Goal: Information Seeking & Learning: Find specific fact

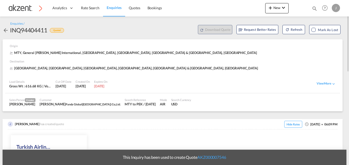
click at [315, 7] on md-icon "icon-magnify" at bounding box center [315, 9] width 6 height 6
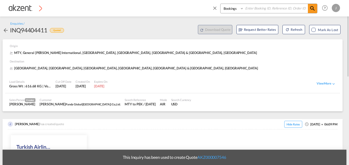
click at [260, 8] on input at bounding box center [276, 8] width 64 height 9
paste input "AKZ000006729"
type input "AKZ000006729"
click at [237, 8] on select "Bookings Quotes Enquiries" at bounding box center [233, 8] width 24 height 9
select select "Quotes"
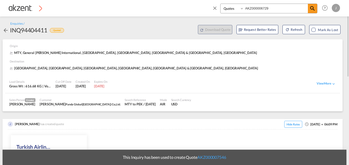
click at [221, 4] on select "Bookings Quotes Enquiries" at bounding box center [233, 8] width 24 height 9
click at [313, 9] on md-icon "icon-magnify" at bounding box center [313, 8] width 6 height 6
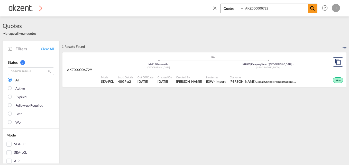
click at [180, 80] on div "Created By [PERSON_NAME]" at bounding box center [189, 79] width 30 height 13
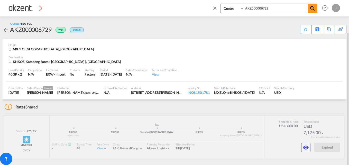
scroll to position [17, 0]
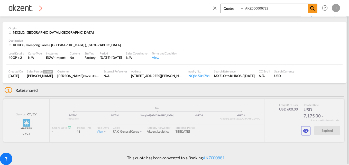
click at [303, 130] on md-icon "icon-eye" at bounding box center [306, 131] width 6 height 6
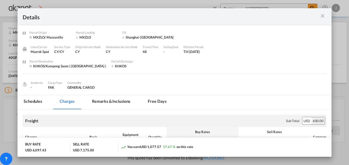
click at [120, 101] on md-tab-item "Remarks & Inclusions" at bounding box center [111, 102] width 51 height 14
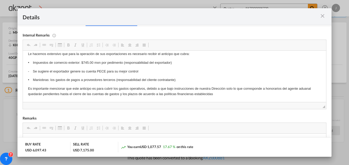
scroll to position [82, 0]
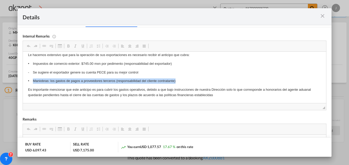
drag, startPoint x: 32, startPoint y: 79, endPoint x: 188, endPoint y: 81, distance: 156.1
click at [188, 81] on p "• Maniobras: los gastos de pagos a proveedores terceros (responsabilidad del cl…" at bounding box center [174, 80] width 293 height 5
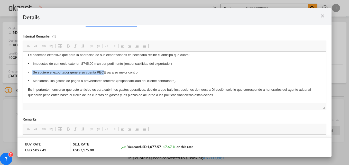
drag, startPoint x: 32, startPoint y: 69, endPoint x: 105, endPoint y: 68, distance: 73.5
click at [105, 68] on body "DESTINO: [GEOGRAPHIC_DATA] (PAS) Las maniobras son aproximadas y varían dependi…" at bounding box center [174, 16] width 293 height 162
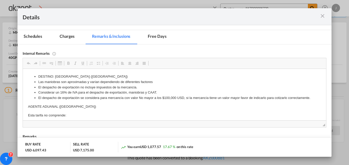
scroll to position [57, 0]
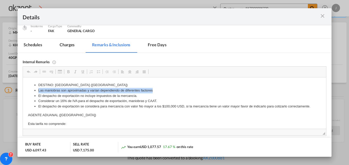
drag, startPoint x: 37, startPoint y: 89, endPoint x: 153, endPoint y: 90, distance: 116.5
click at [153, 90] on ul "DESTINO: [GEOGRAPHIC_DATA] (PAS) Las maniobras son aproximadas y varían dependi…" at bounding box center [174, 96] width 293 height 27
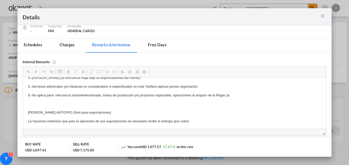
scroll to position [81, 0]
click at [322, 15] on md-icon "icon-close m-3 fg-AAA8AD cursor" at bounding box center [323, 16] width 6 height 6
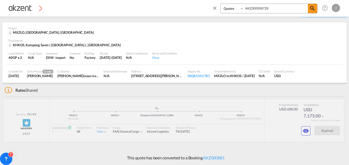
scroll to position [35, 0]
click at [306, 130] on md-icon "icon-eye" at bounding box center [306, 131] width 6 height 6
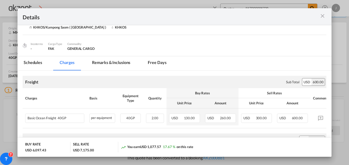
scroll to position [0, 0]
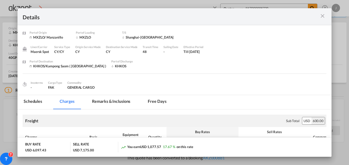
drag, startPoint x: 321, startPoint y: 16, endPoint x: 157, endPoint y: 44, distance: 166.4
click at [321, 15] on md-icon "icon-close m-3 fg-AAA8AD cursor" at bounding box center [323, 16] width 6 height 6
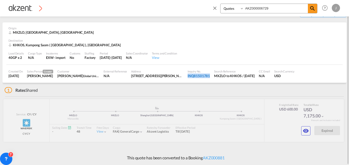
drag, startPoint x: 203, startPoint y: 77, endPoint x: 213, endPoint y: 77, distance: 10.0
click at [212, 77] on div "Inquiry No. INQ81501781" at bounding box center [199, 73] width 26 height 13
copy div "INQ81501781"
click at [304, 131] on md-icon "icon-eye" at bounding box center [306, 131] width 6 height 6
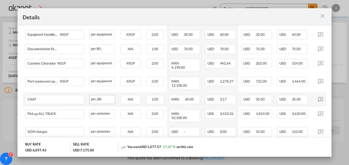
scroll to position [180, 0]
